Goal: Book appointment/travel/reservation

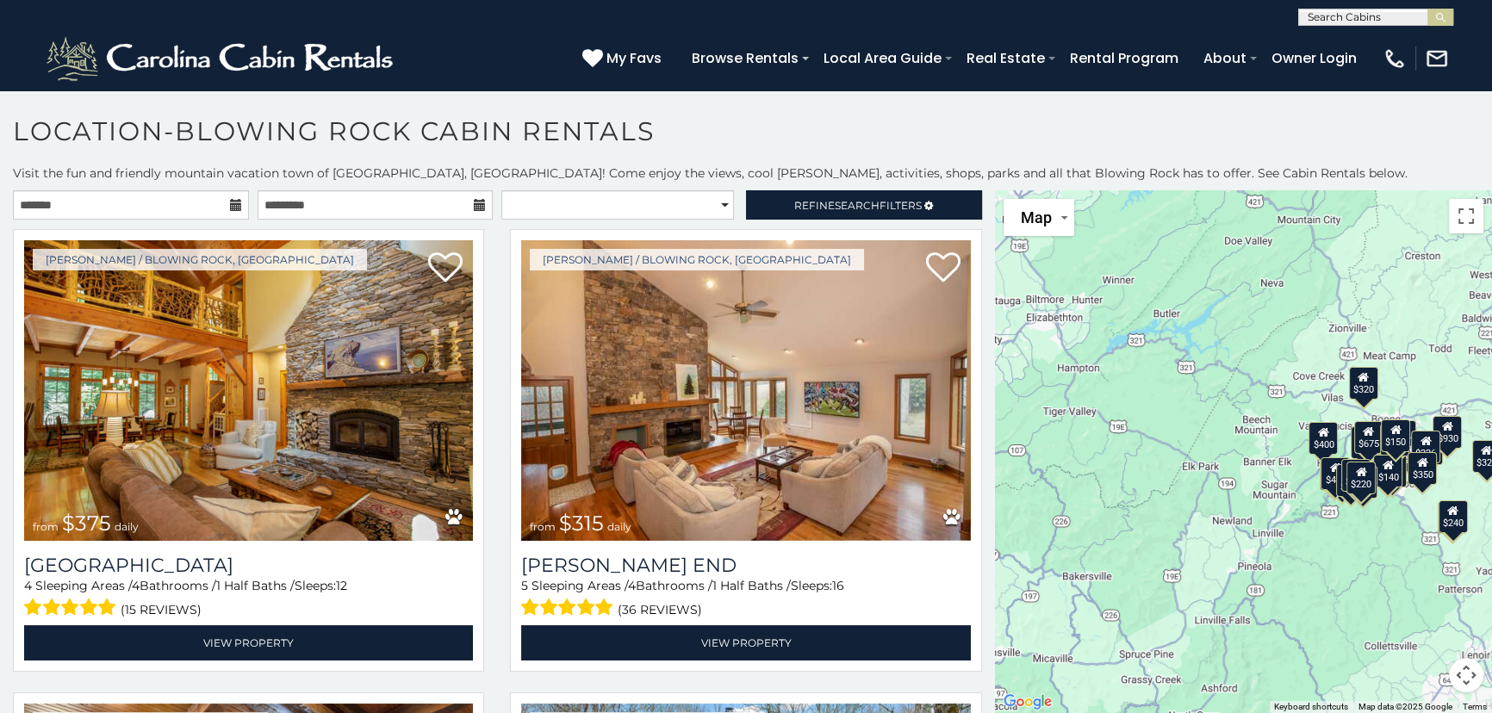
click at [230, 202] on icon at bounding box center [236, 205] width 12 height 12
click at [231, 207] on icon at bounding box center [236, 205] width 12 height 12
click at [121, 199] on input "text" at bounding box center [131, 204] width 236 height 29
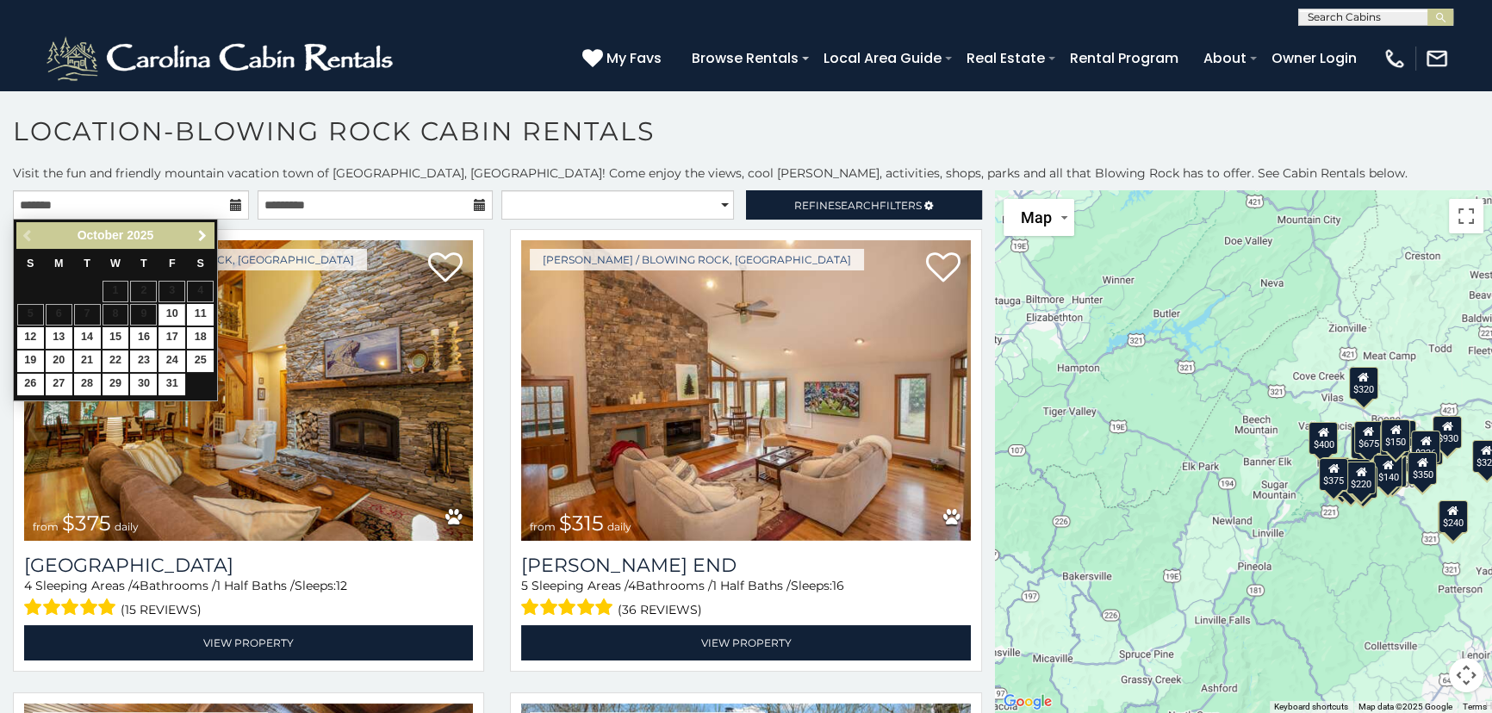
click at [194, 233] on link "Next" at bounding box center [202, 236] width 22 height 22
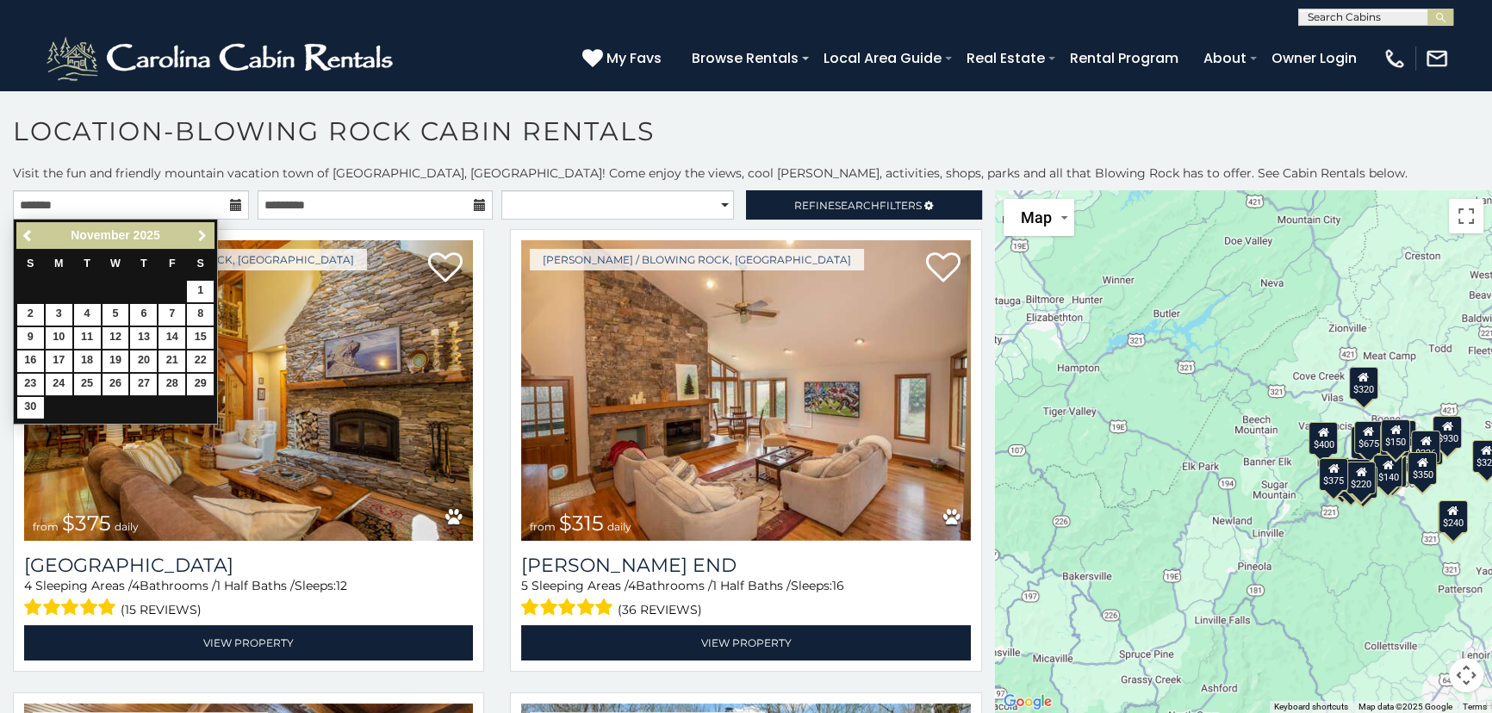
click at [199, 231] on span "Next" at bounding box center [203, 236] width 14 height 14
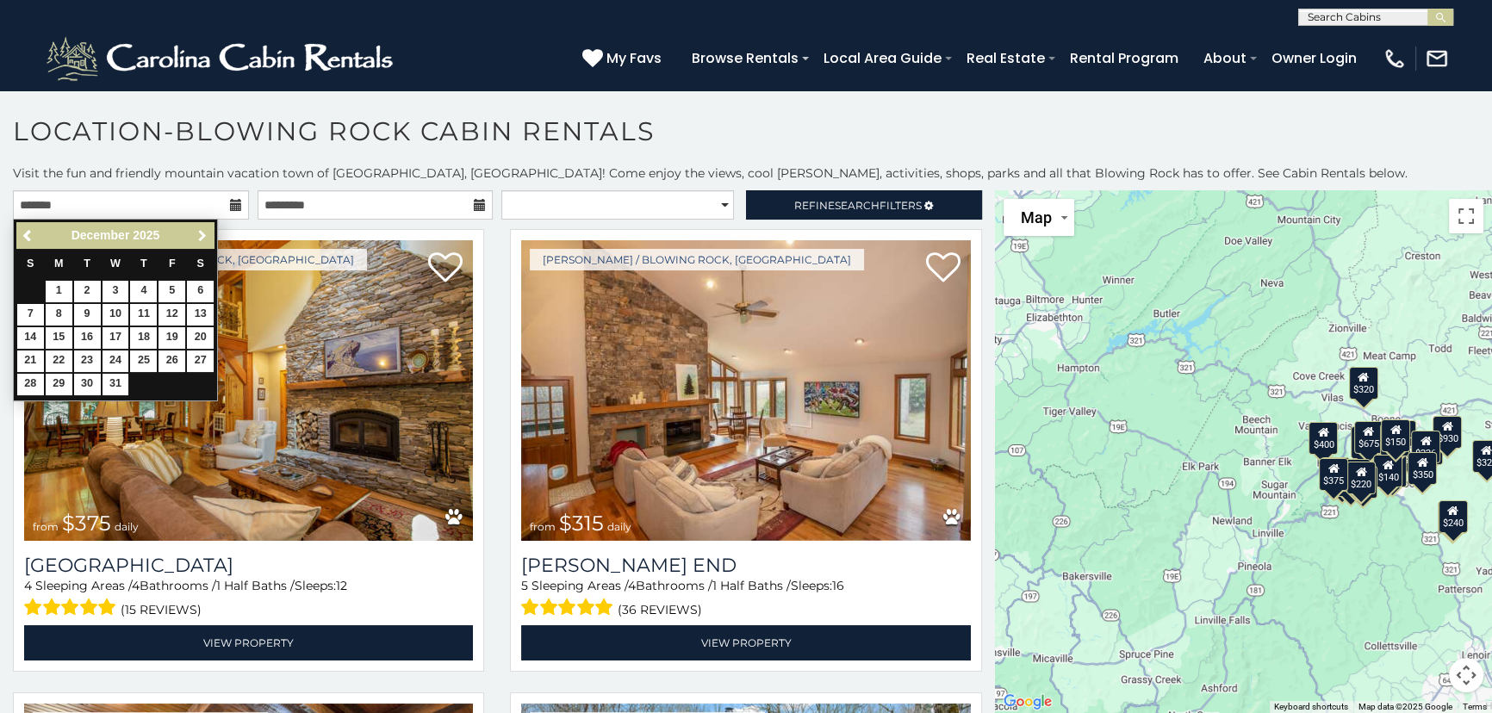
click at [200, 230] on span "Next" at bounding box center [203, 236] width 14 height 14
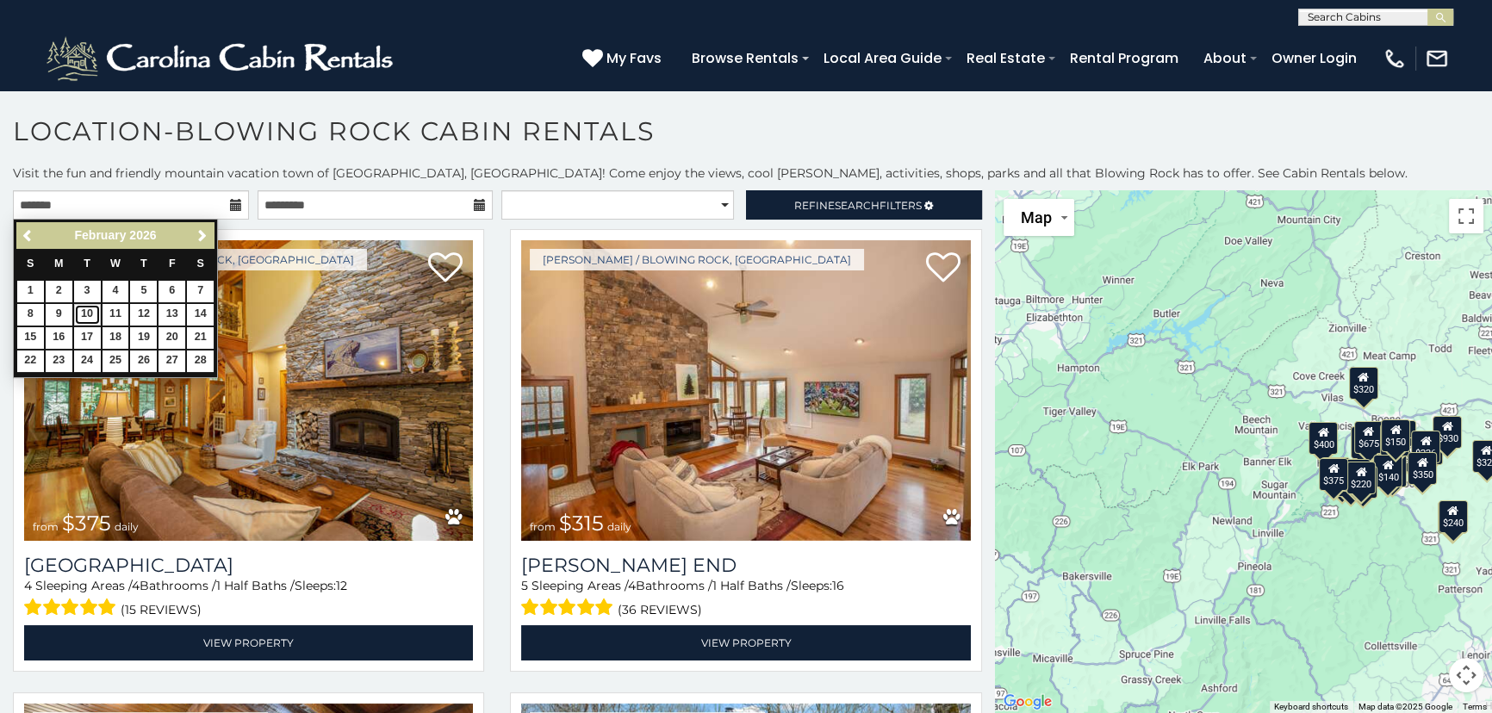
click at [86, 310] on link "10" at bounding box center [87, 315] width 27 height 22
type input "**********"
